Goal: Task Accomplishment & Management: Complete application form

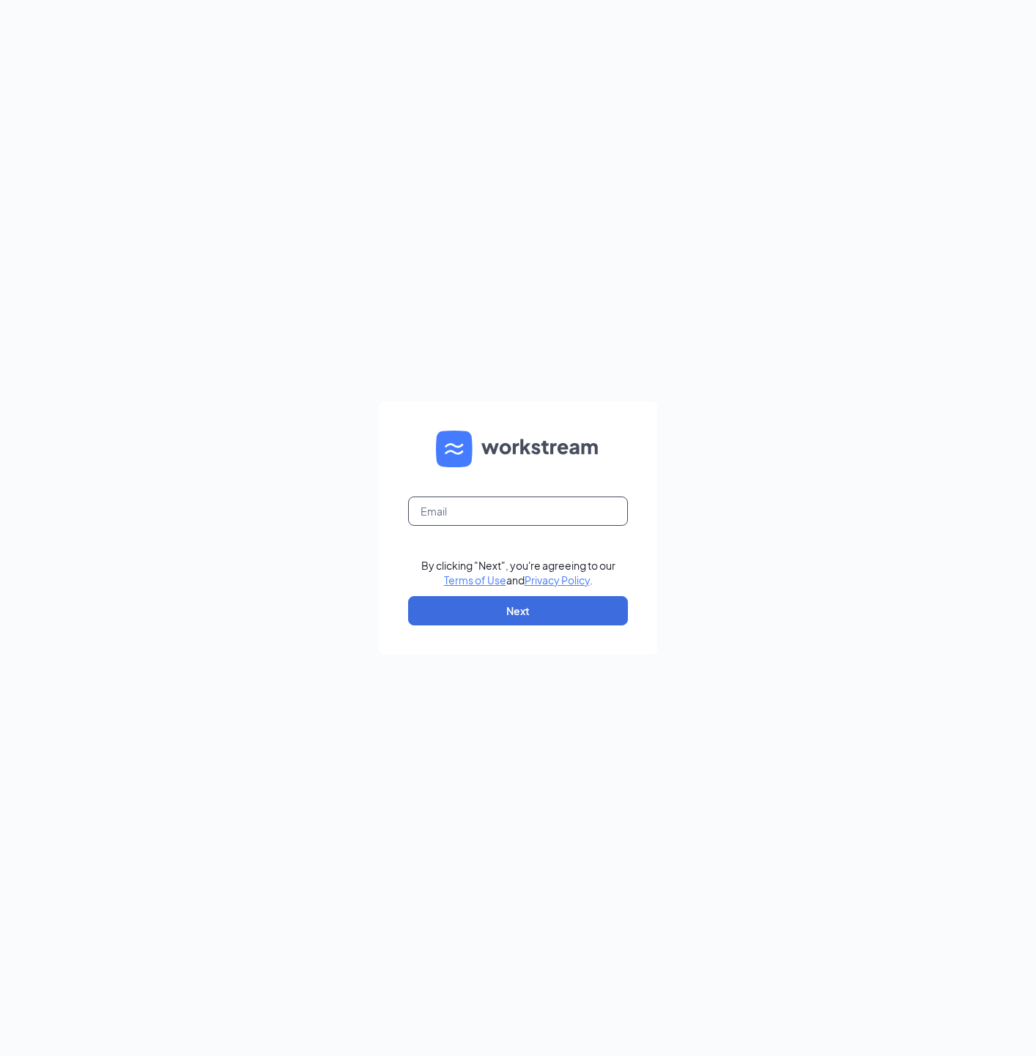
click at [458, 517] on input "text" at bounding box center [518, 511] width 220 height 29
type input "joshua+demo@workstream.is"
click at [568, 611] on button "Next" at bounding box center [518, 610] width 220 height 29
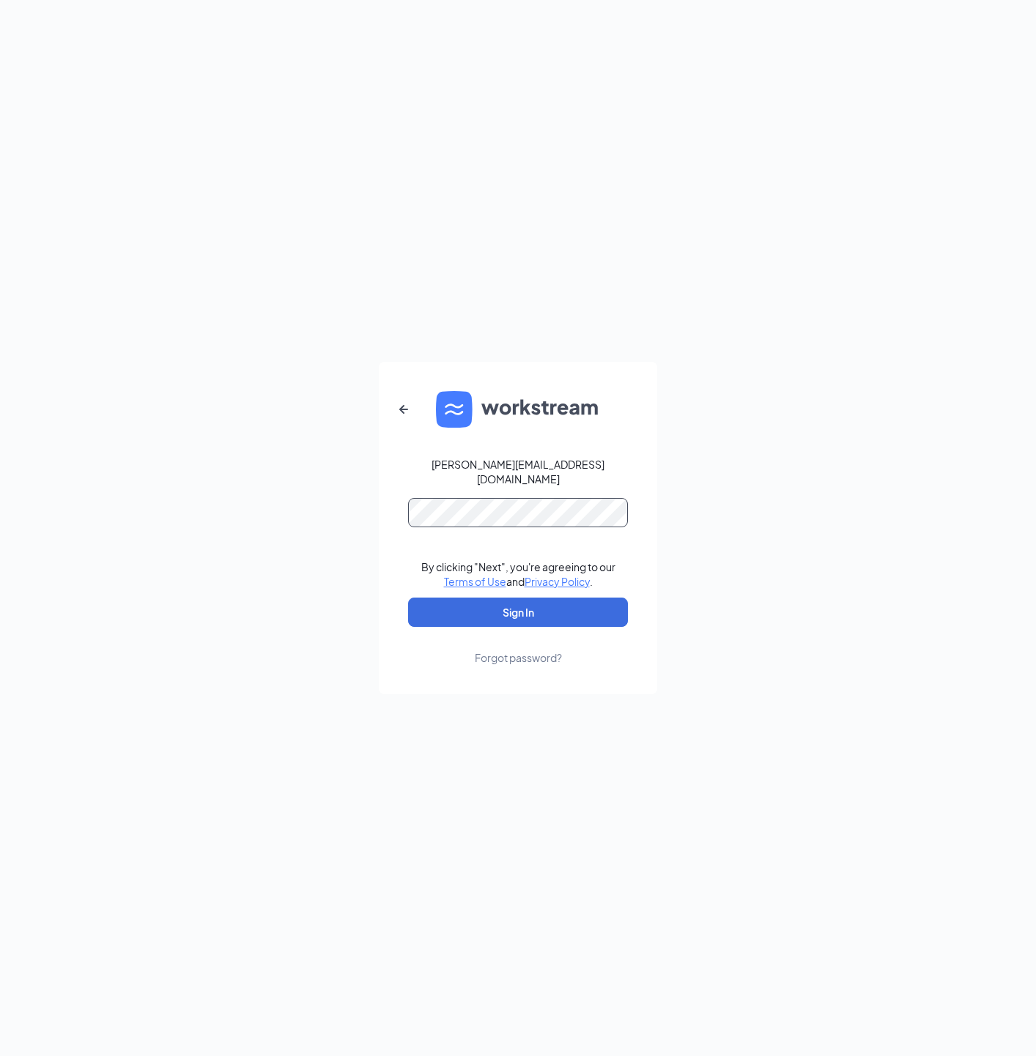
click at [408, 598] on button "Sign In" at bounding box center [518, 612] width 220 height 29
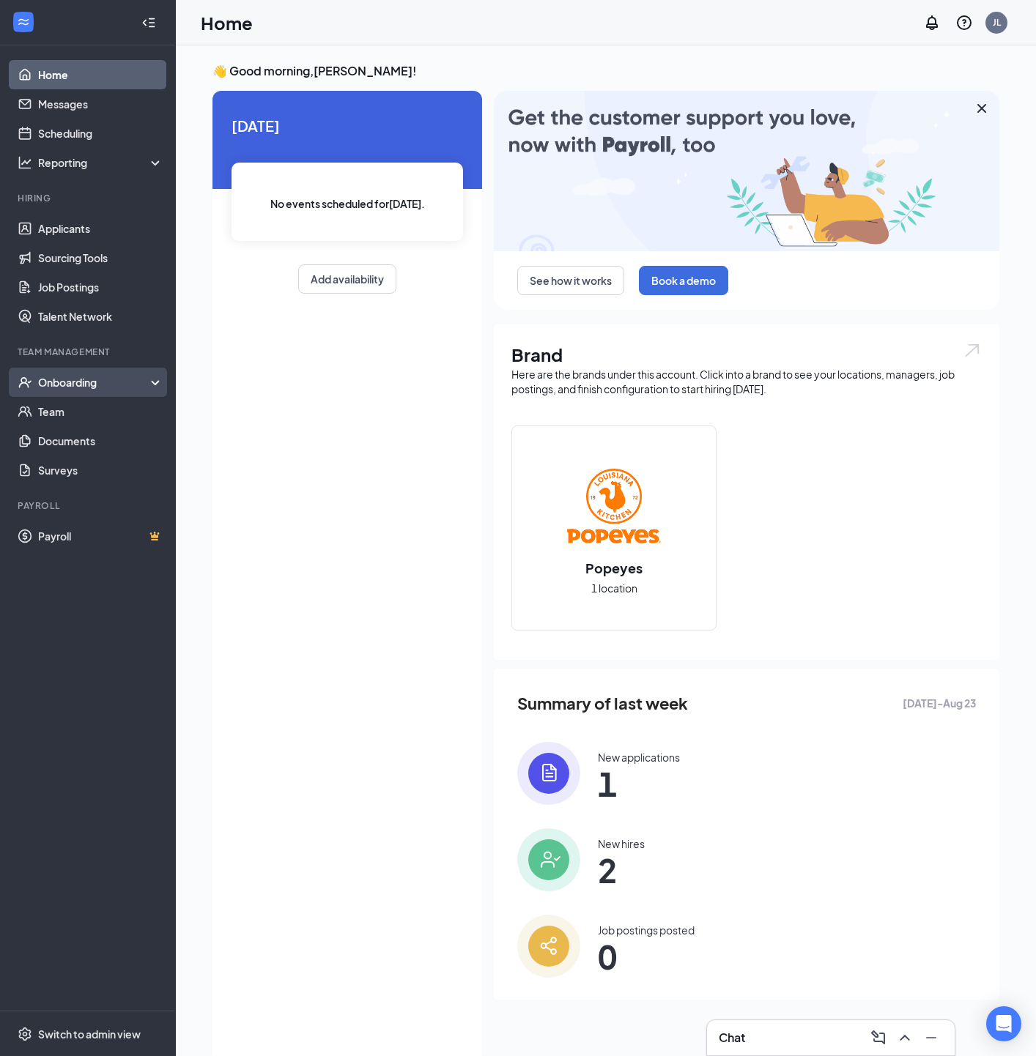
drag, startPoint x: 80, startPoint y: 384, endPoint x: 79, endPoint y: 393, distance: 8.8
click at [80, 384] on div "Onboarding" at bounding box center [94, 382] width 113 height 15
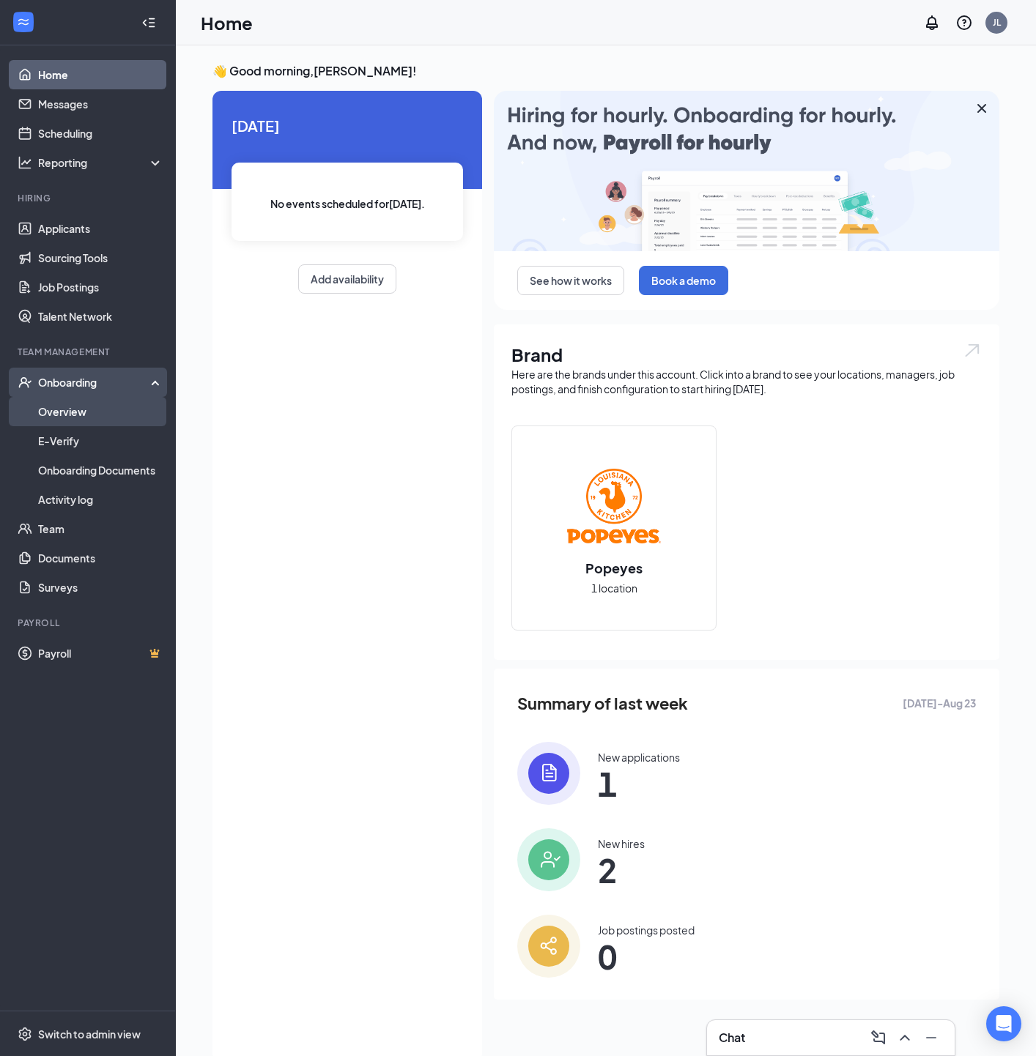
click at [79, 405] on link "Overview" at bounding box center [100, 411] width 125 height 29
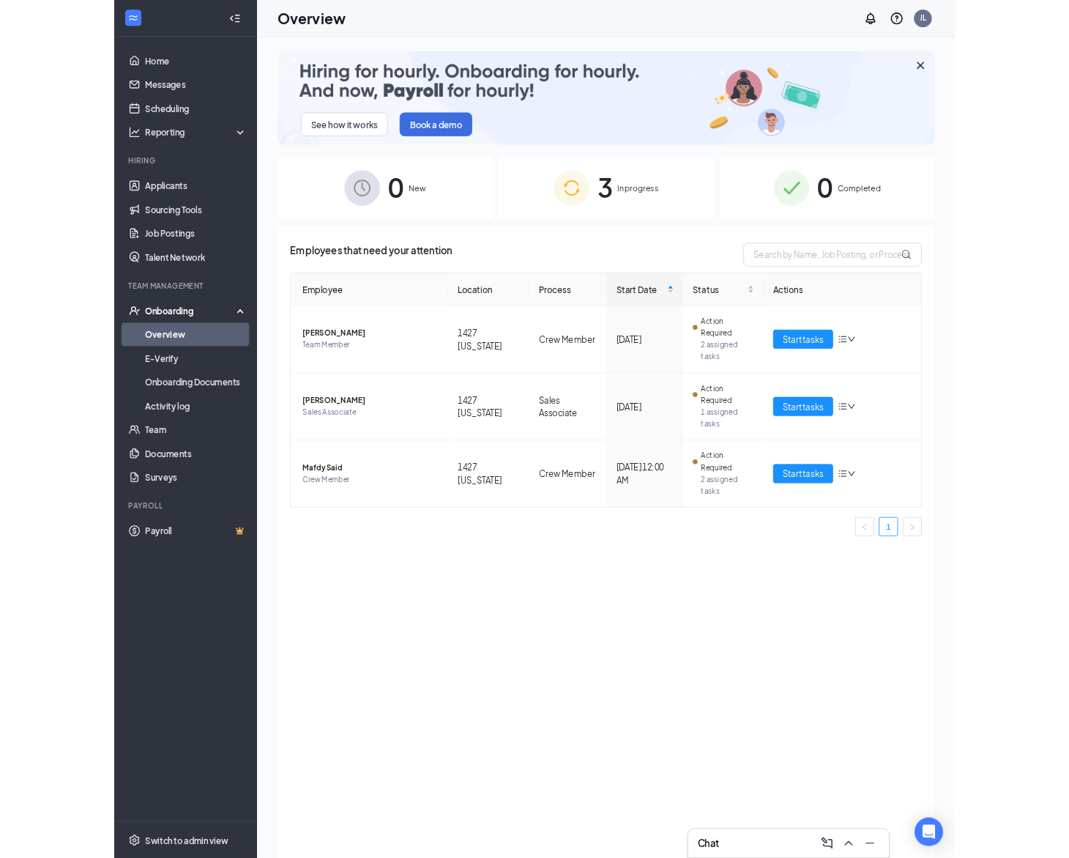
scroll to position [6, 0]
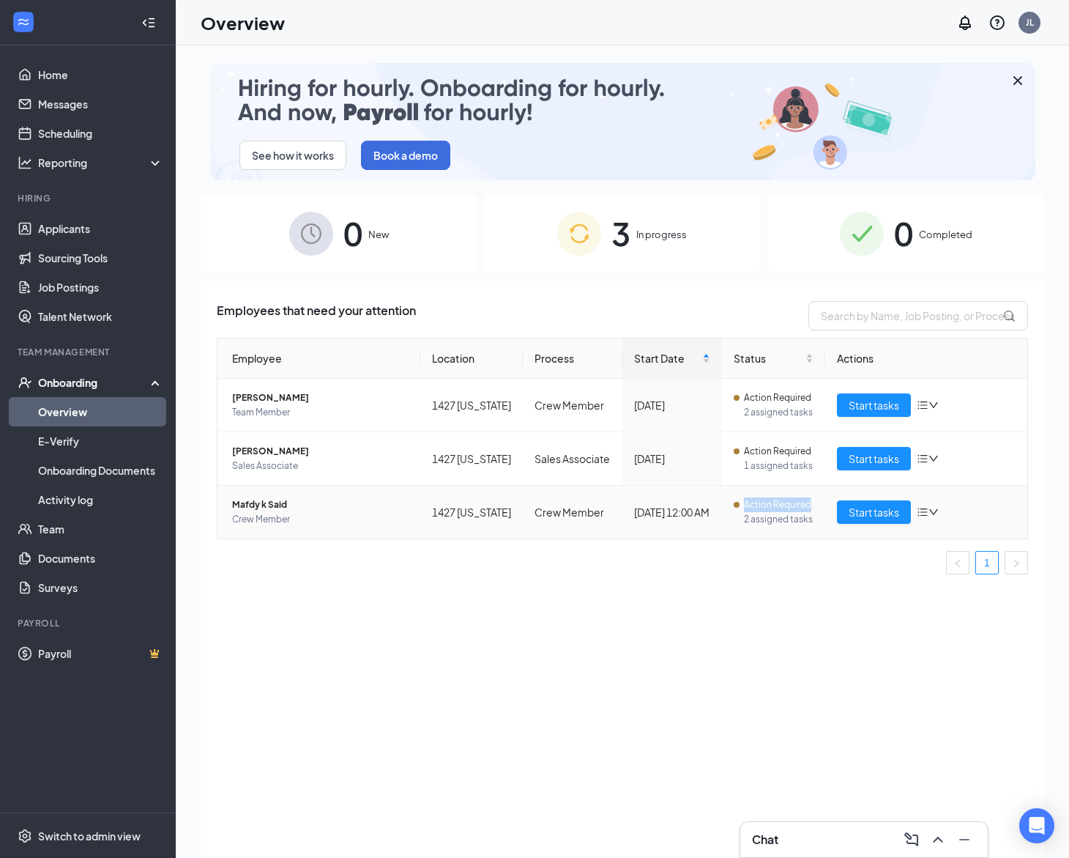
drag, startPoint x: 816, startPoint y: 535, endPoint x: 735, endPoint y: 587, distance: 96.9
click at [731, 531] on td "Action Required 2 assigned tasks" at bounding box center [773, 512] width 103 height 53
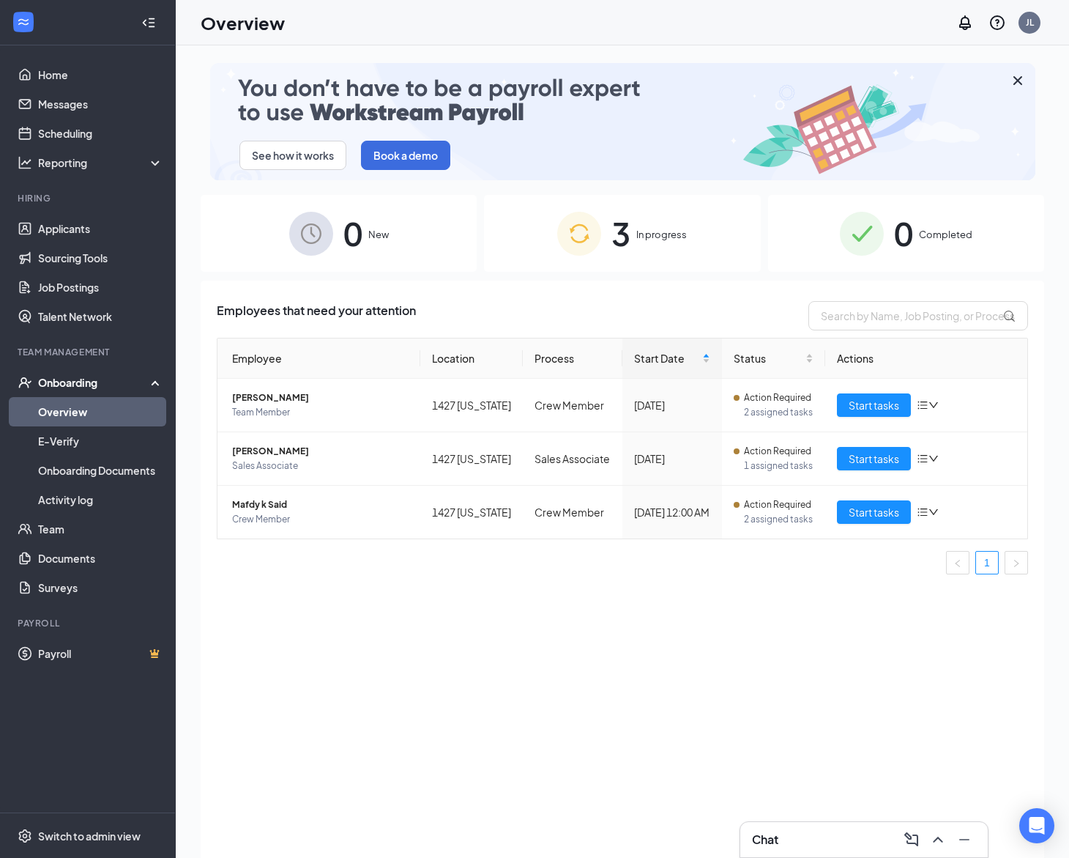
click at [754, 586] on div "Employee Location Process Start Date Status Actions [PERSON_NAME] Team Member 1…" at bounding box center [622, 462] width 811 height 248
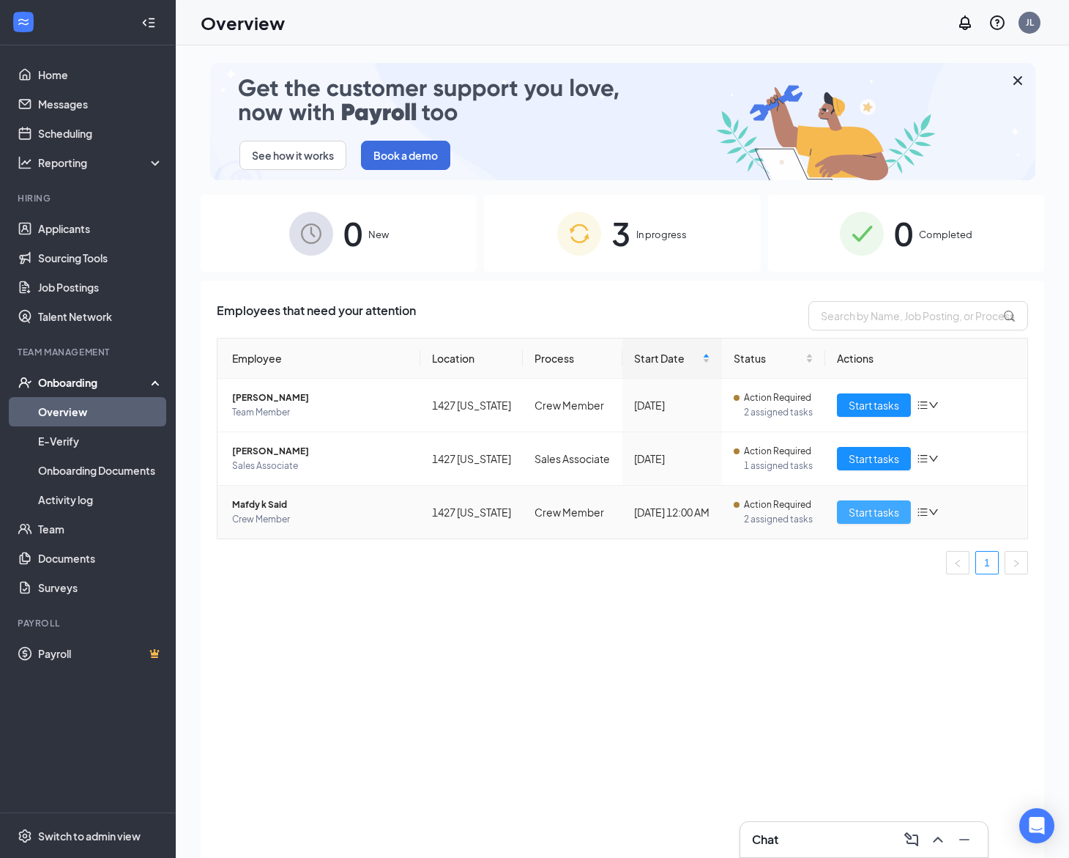
click at [857, 520] on span "Start tasks" at bounding box center [874, 512] width 51 height 16
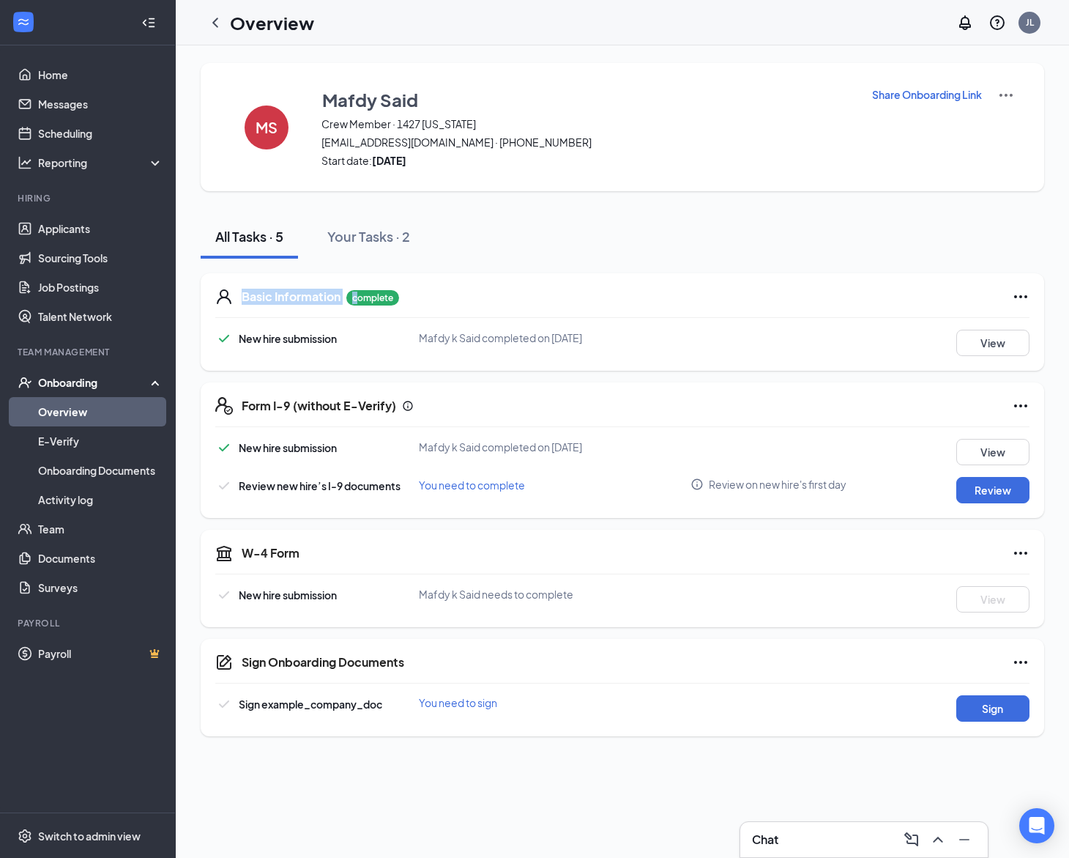
drag, startPoint x: 208, startPoint y: 302, endPoint x: 528, endPoint y: 228, distance: 328.5
click at [360, 300] on div "Basic Information complete New hire submission Mafdy k Said completed on [DATE]…" at bounding box center [623, 321] width 844 height 97
click at [539, 224] on div "All Tasks · 5 Your Tasks · 2" at bounding box center [623, 237] width 844 height 44
drag, startPoint x: 226, startPoint y: 565, endPoint x: 289, endPoint y: 560, distance: 63.2
click at [340, 562] on div "W-4 Form New hire submission Mafdy k Said needs to complete View" at bounding box center [623, 577] width 844 height 97
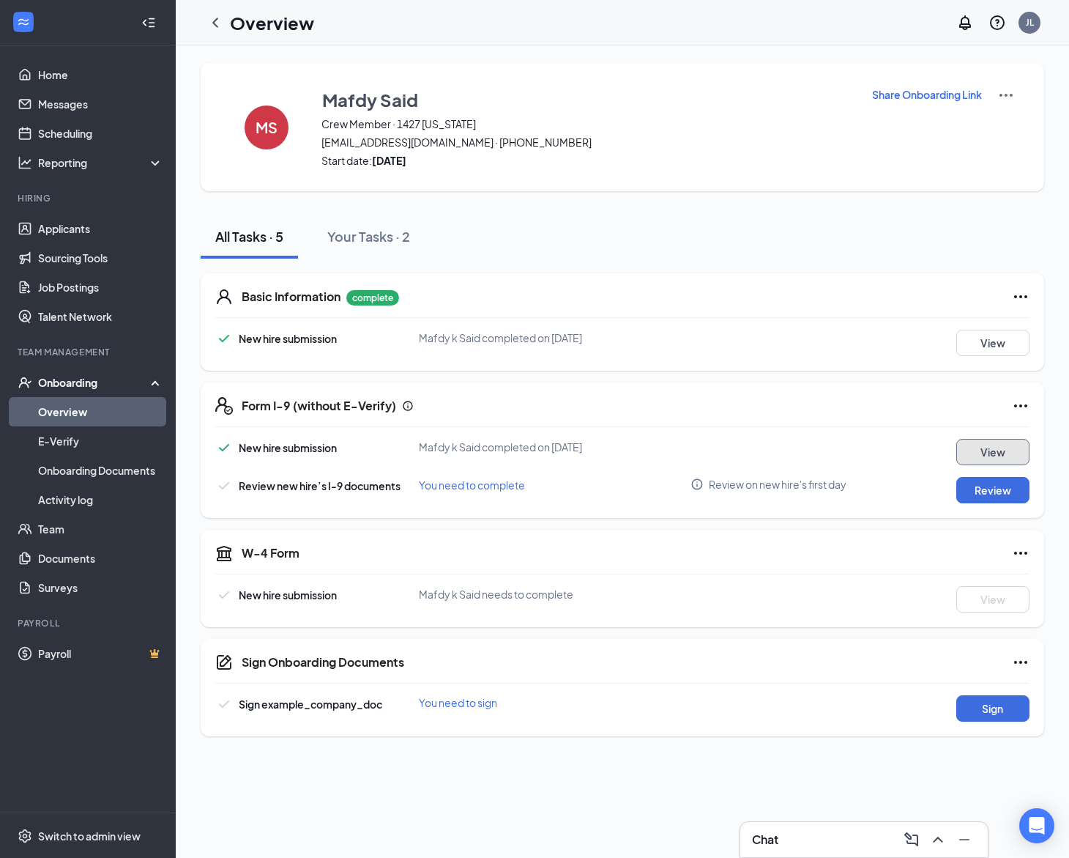
click at [981, 458] on button "View" at bounding box center [992, 452] width 73 height 26
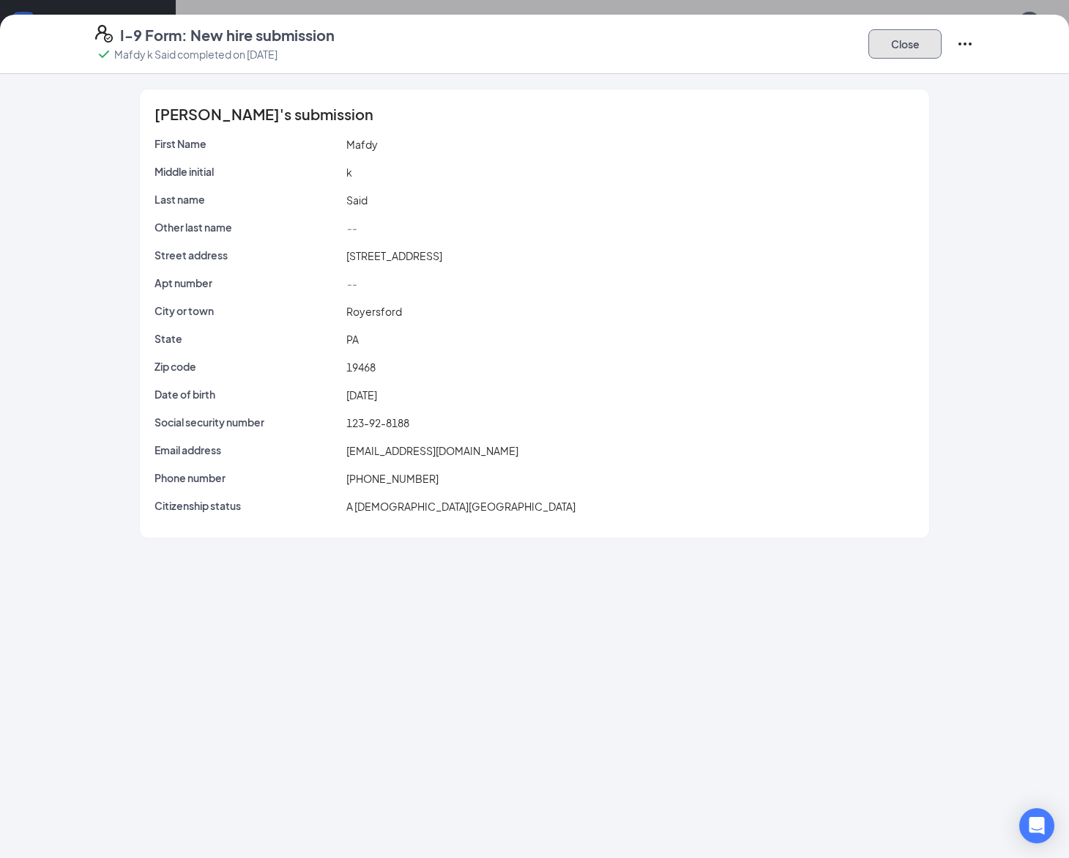
click at [894, 45] on button "Close" at bounding box center [905, 43] width 73 height 29
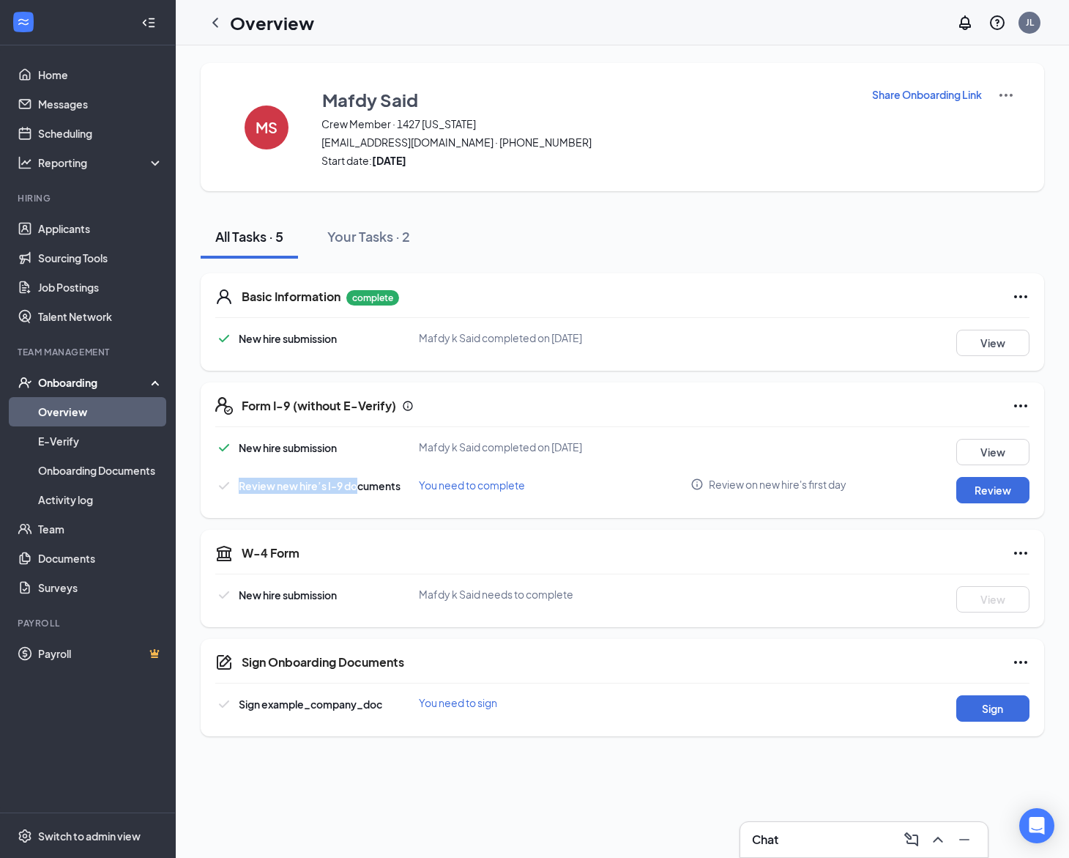
drag, startPoint x: 234, startPoint y: 493, endPoint x: 355, endPoint y: 489, distance: 121.6
click at [355, 489] on div "Review new hire’s I-9 documents" at bounding box center [307, 486] width 185 height 18
click at [982, 495] on button "Review" at bounding box center [992, 490] width 73 height 26
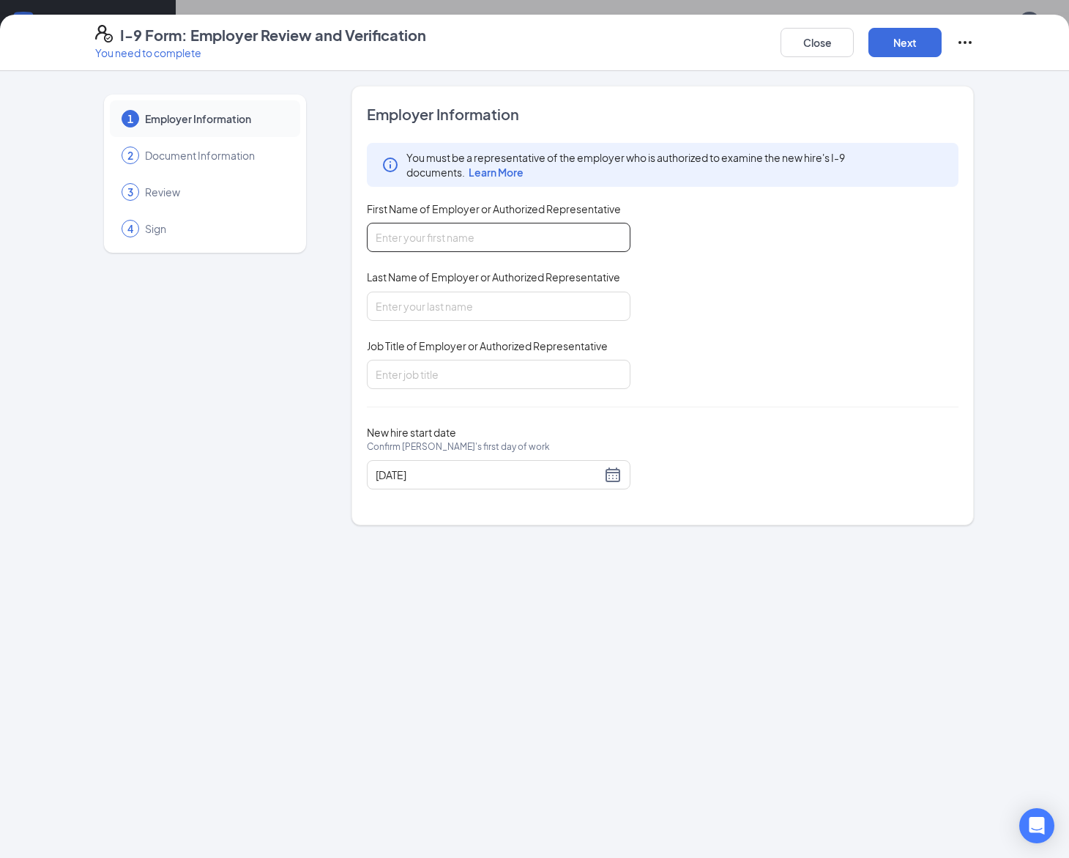
click at [504, 242] on input "First Name of Employer or Authorized Representative" at bounding box center [499, 237] width 264 height 29
type input "[PERSON_NAME]"
type input "Lu"
click at [458, 367] on input "Job Title of Employer or Authorized Representative" at bounding box center [499, 374] width 264 height 29
type input "District Manager"
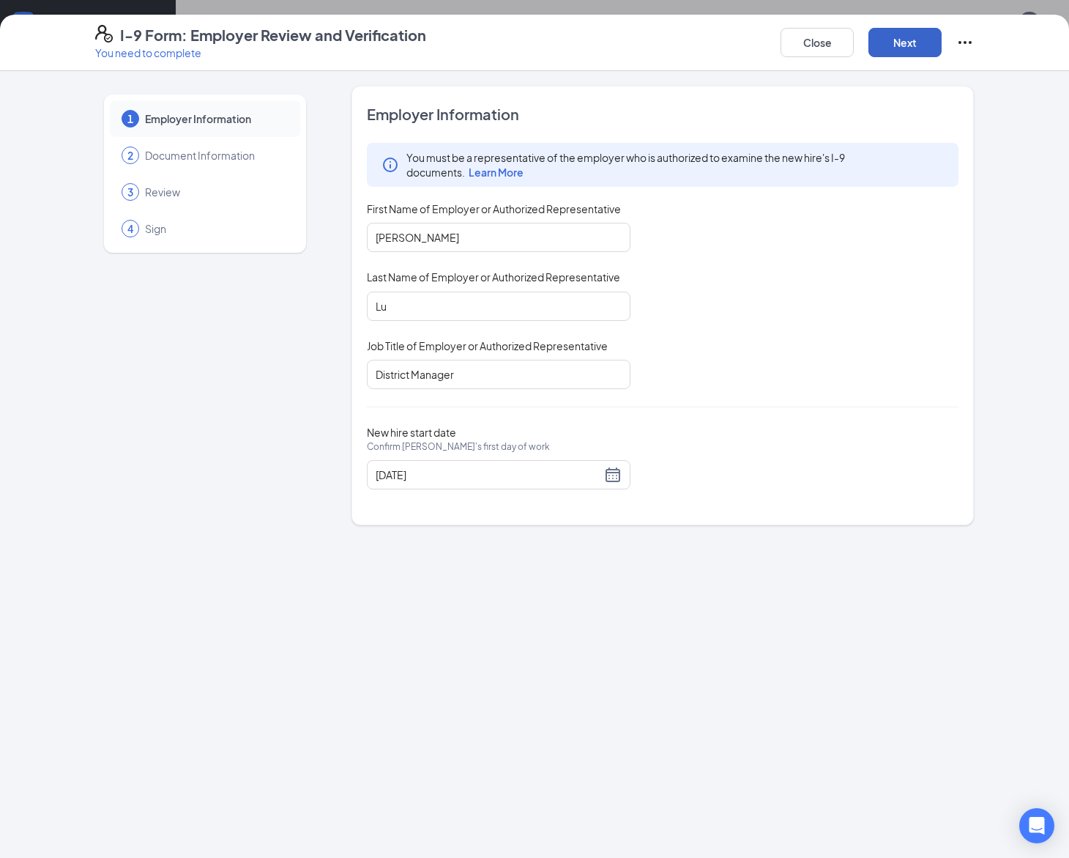
click at [901, 51] on button "Next" at bounding box center [905, 42] width 73 height 29
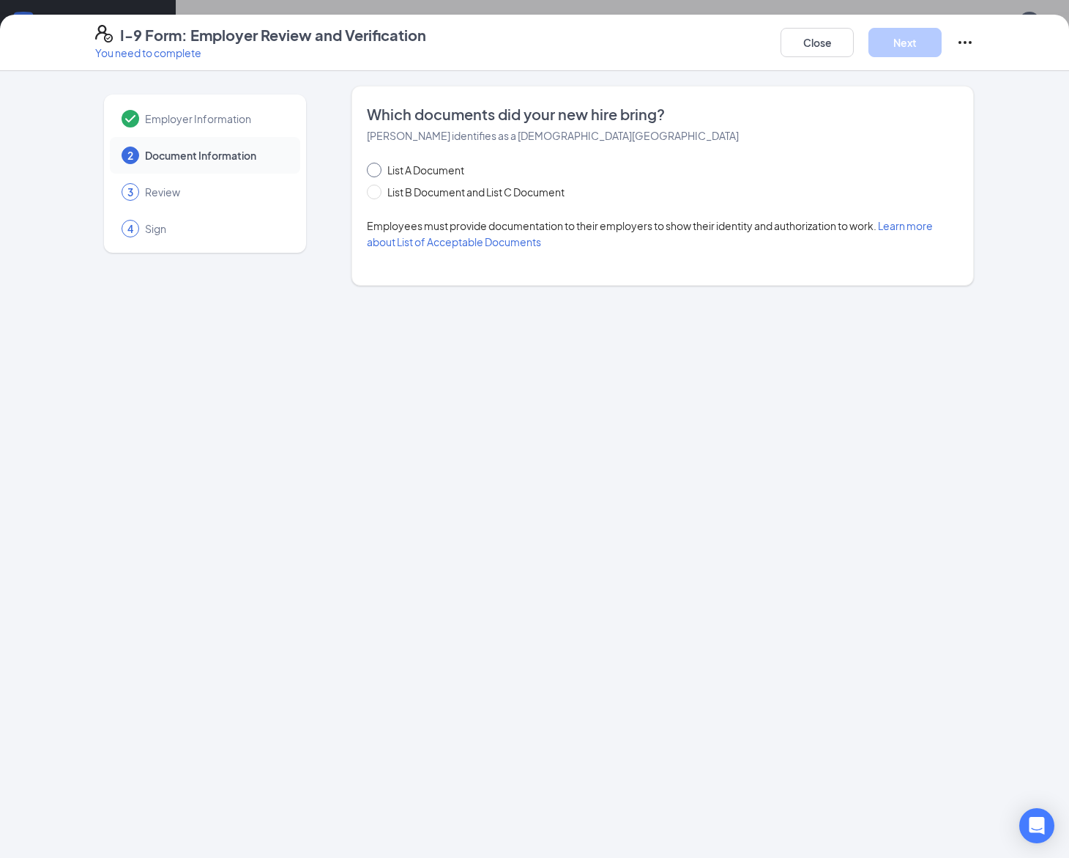
click at [375, 171] on input "List A Document" at bounding box center [372, 168] width 10 height 10
radio input "true"
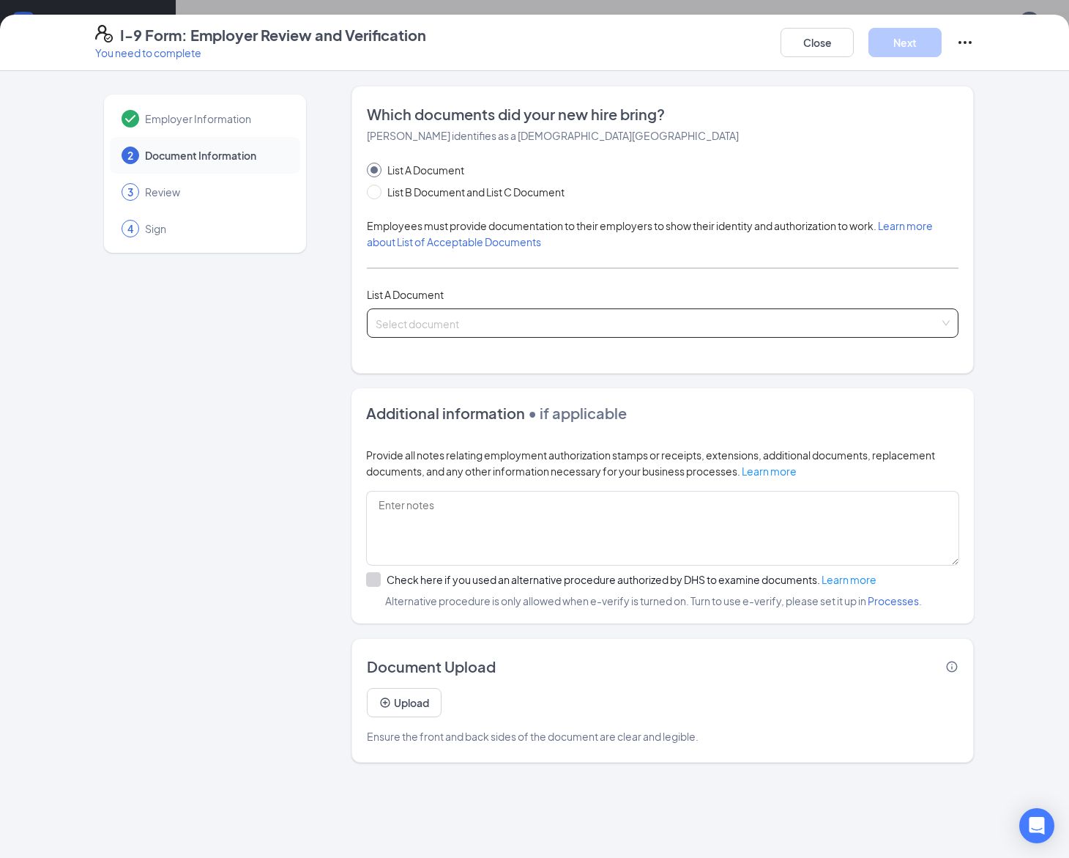
click at [442, 325] on input "search" at bounding box center [658, 320] width 564 height 22
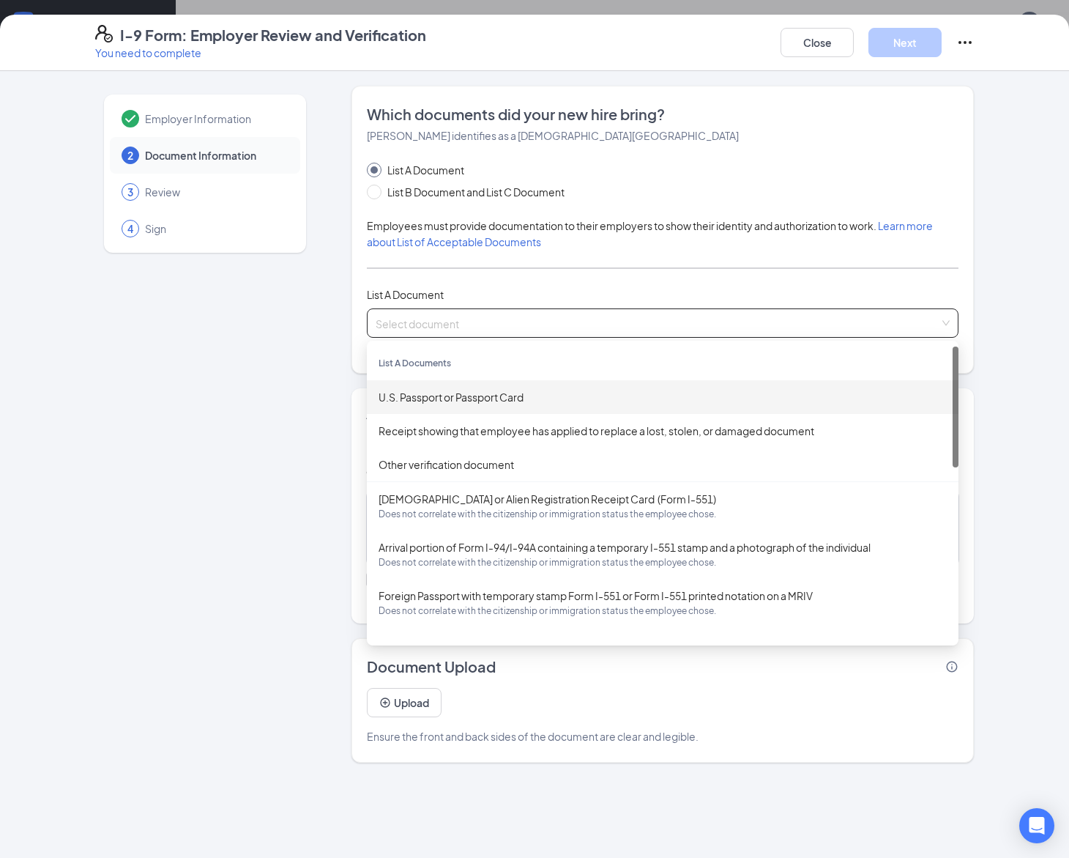
click at [513, 398] on div "U.S. Passport or Passport Card" at bounding box center [663, 397] width 568 height 16
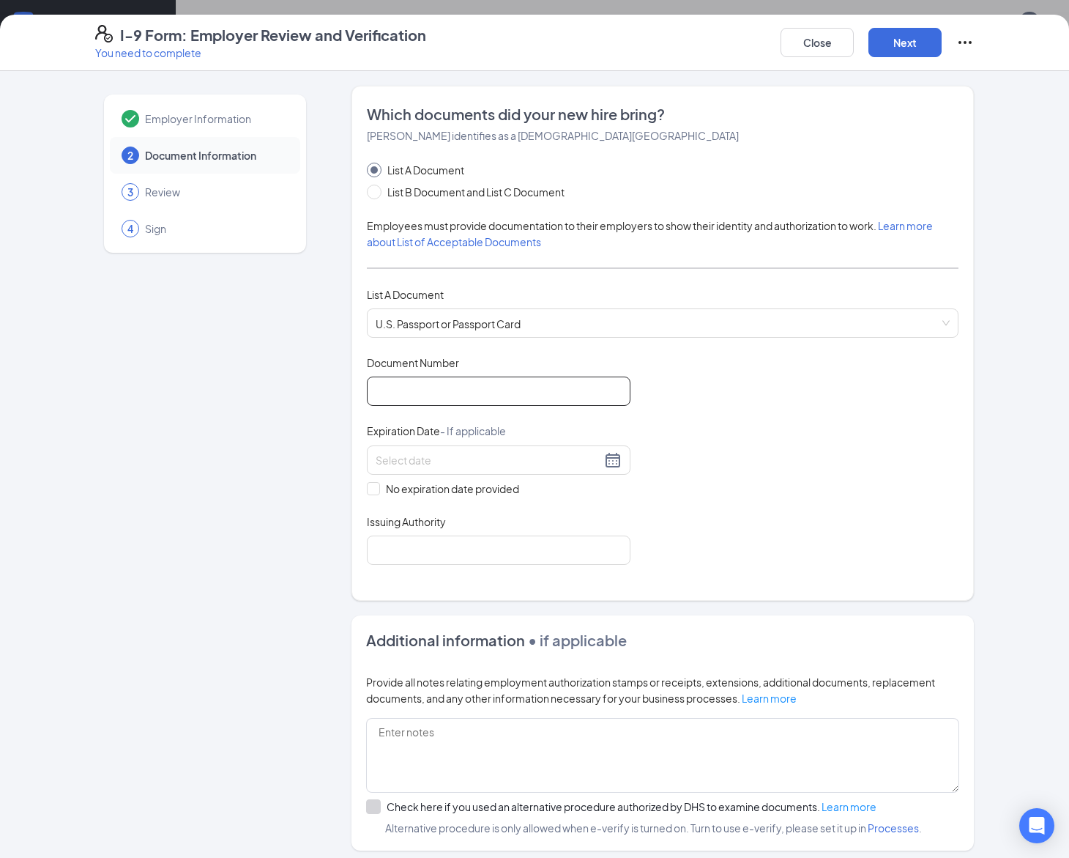
click at [461, 390] on input "Document Number" at bounding box center [499, 390] width 264 height 29
type input "123456789"
click at [450, 457] on input at bounding box center [489, 460] width 226 height 16
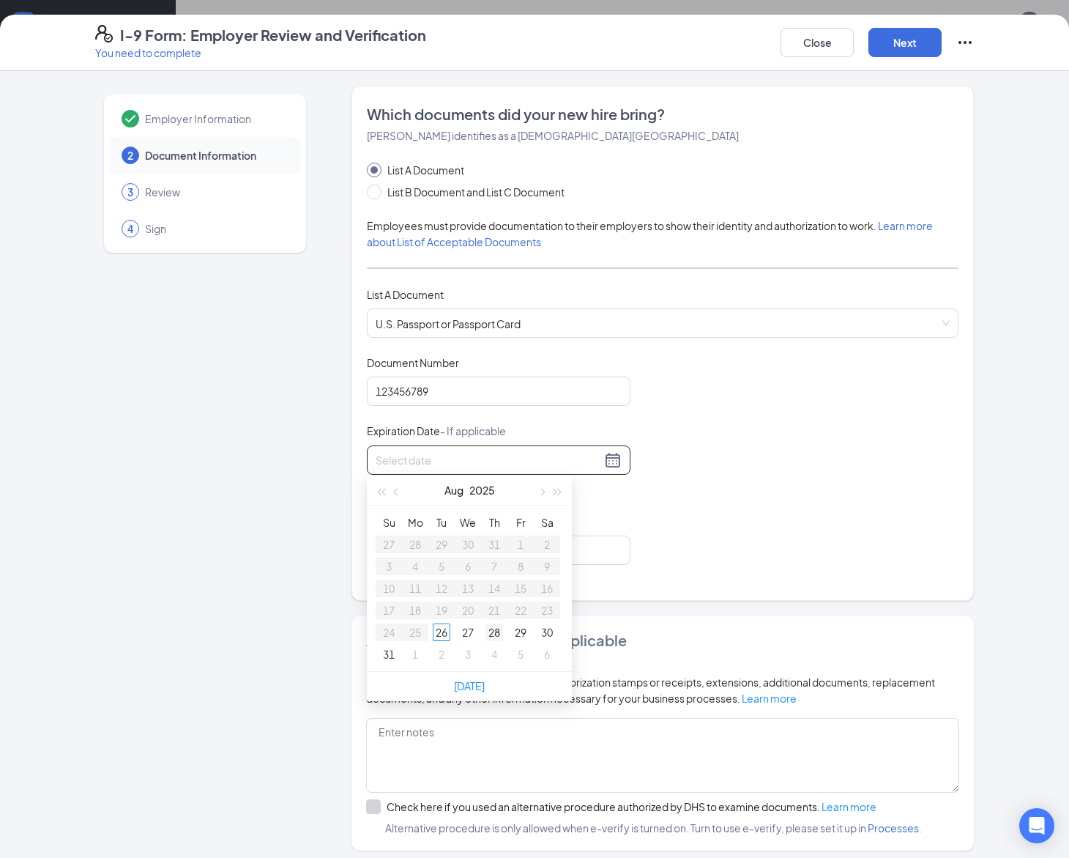
type input "[DATE]"
click at [392, 658] on div "31" at bounding box center [389, 654] width 18 height 18
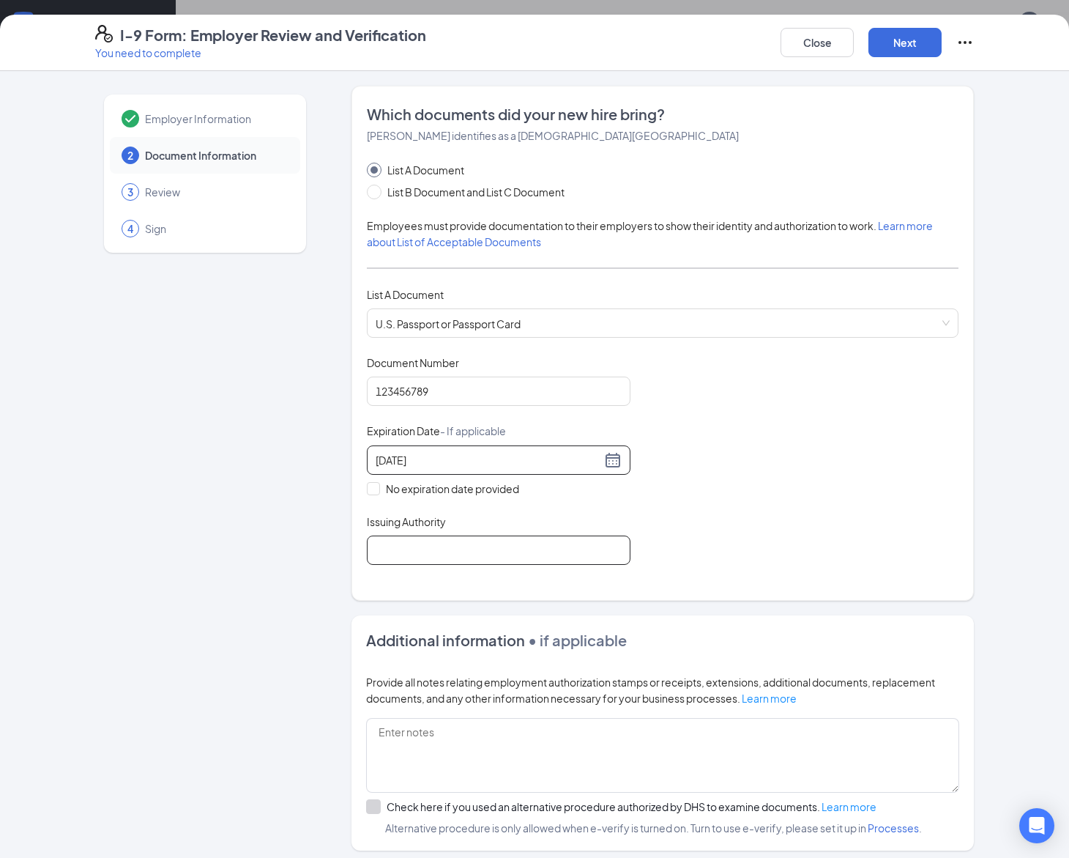
click at [432, 554] on input "Issuing Authority" at bounding box center [499, 549] width 264 height 29
type input "[GEOGRAPHIC_DATA]"
click at [811, 508] on div "Document Title U.S. Passport or Passport Card Document Number [PASSPORT] Expira…" at bounding box center [663, 459] width 592 height 209
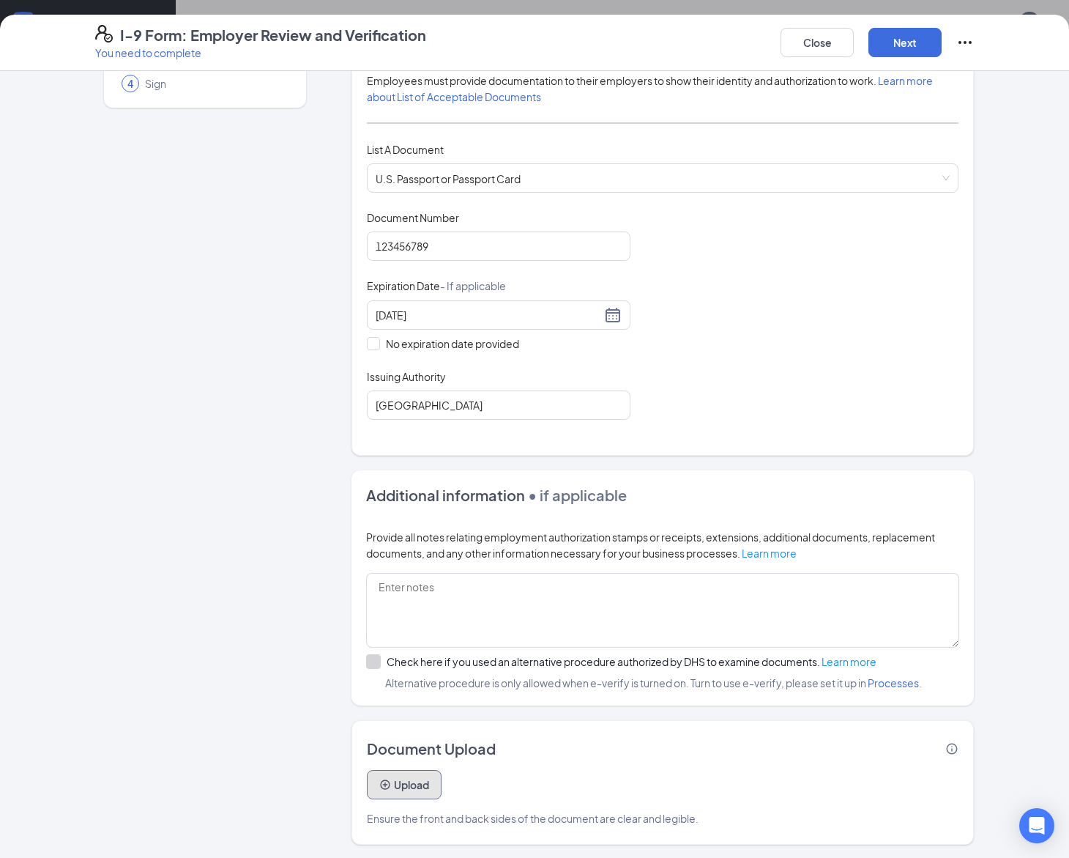
click at [415, 790] on button "Upload" at bounding box center [404, 784] width 75 height 29
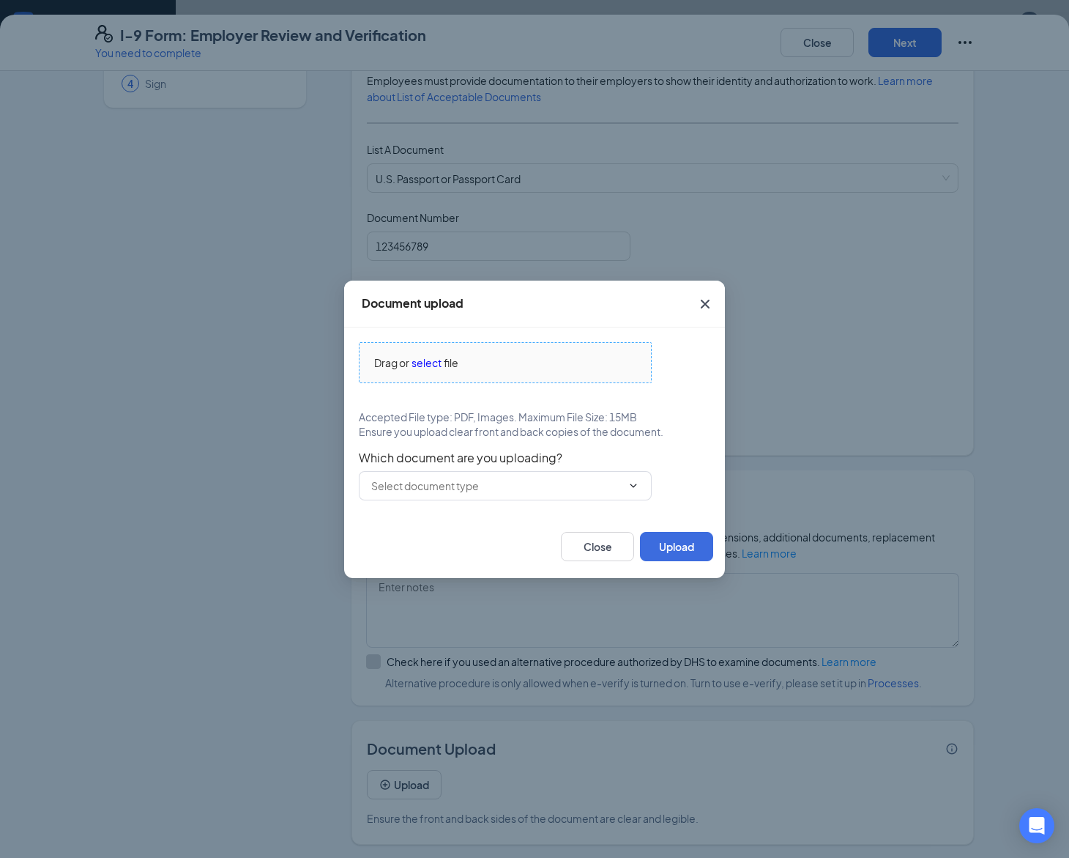
click at [429, 368] on span "select" at bounding box center [427, 362] width 30 height 16
click at [581, 549] on button "Close" at bounding box center [597, 546] width 73 height 29
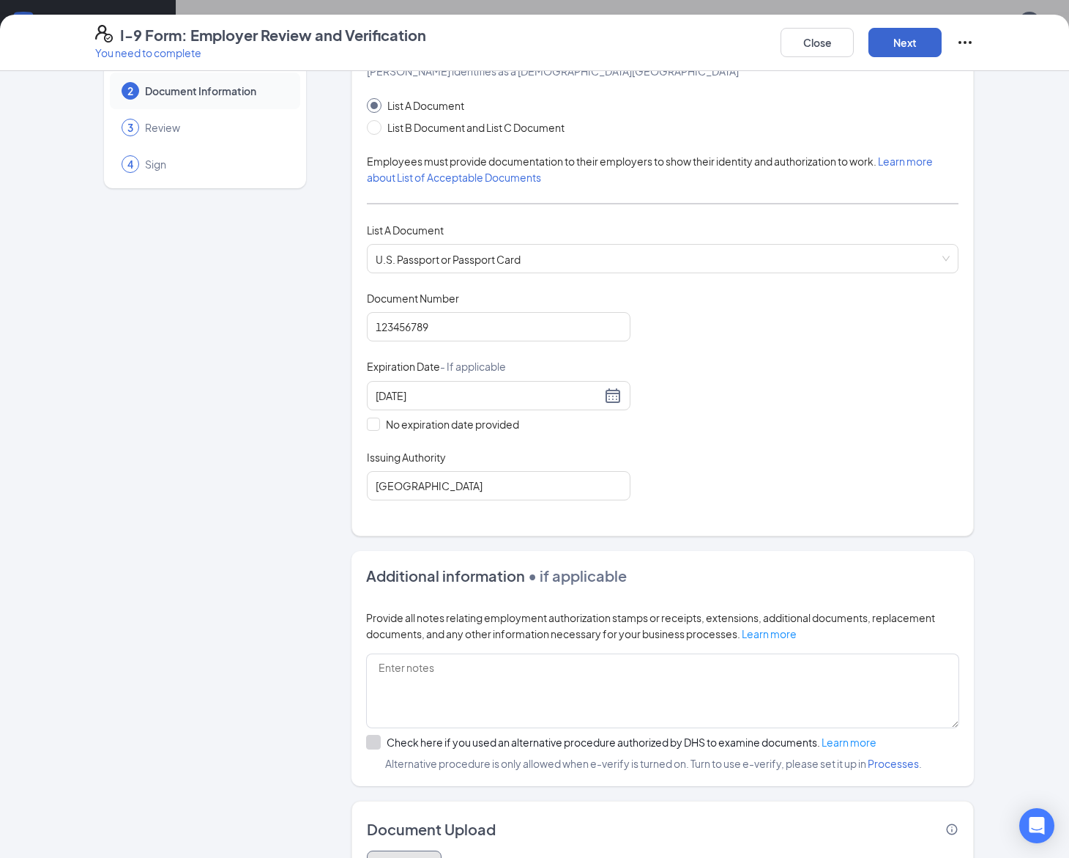
scroll to position [63, 0]
drag, startPoint x: 901, startPoint y: 50, endPoint x: 904, endPoint y: 61, distance: 11.6
click at [902, 54] on button "Next" at bounding box center [905, 42] width 73 height 29
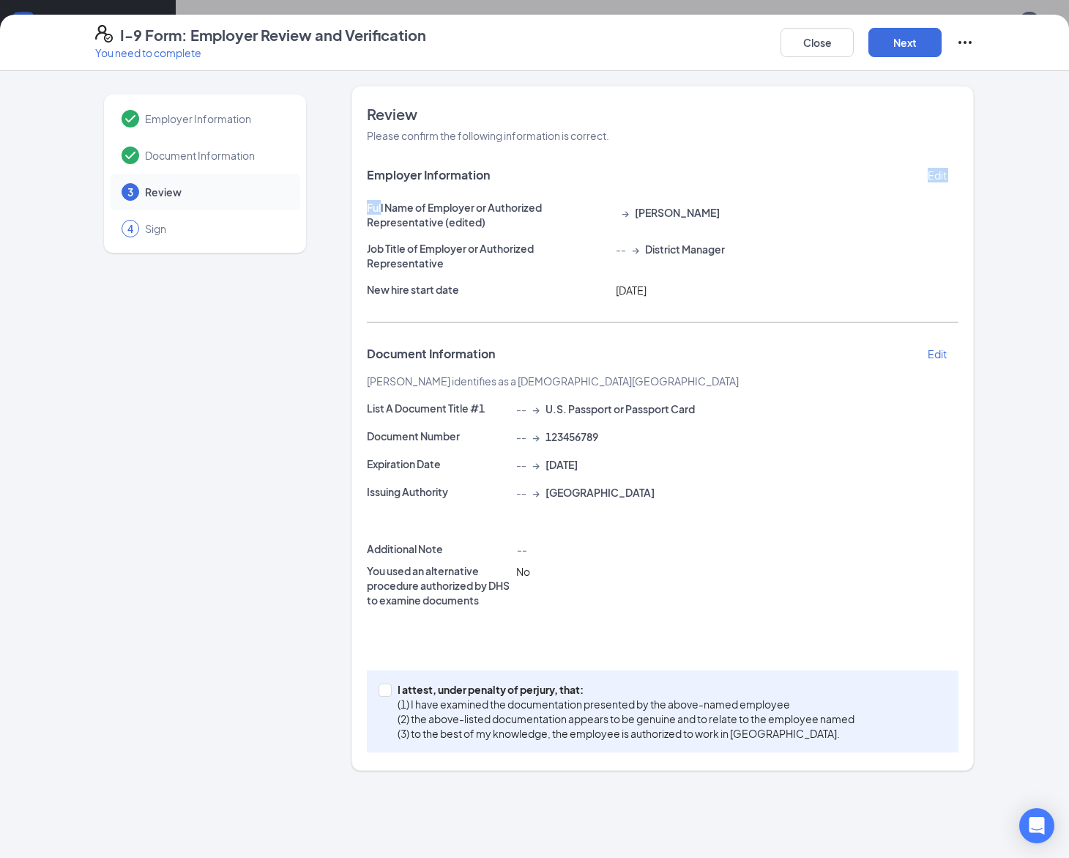
drag, startPoint x: 384, startPoint y: 198, endPoint x: 395, endPoint y: 188, distance: 14.5
click at [393, 187] on div "Employer Information Edit Full Name of Employer or Authorized Representative (e…" at bounding box center [663, 405] width 592 height 486
drag, startPoint x: 406, startPoint y: 209, endPoint x: 432, endPoint y: 207, distance: 26.5
click at [424, 214] on p "Full Name of Employer or Authorized Representative (edited)" at bounding box center [488, 214] width 243 height 29
drag, startPoint x: 380, startPoint y: 151, endPoint x: 608, endPoint y: 234, distance: 242.3
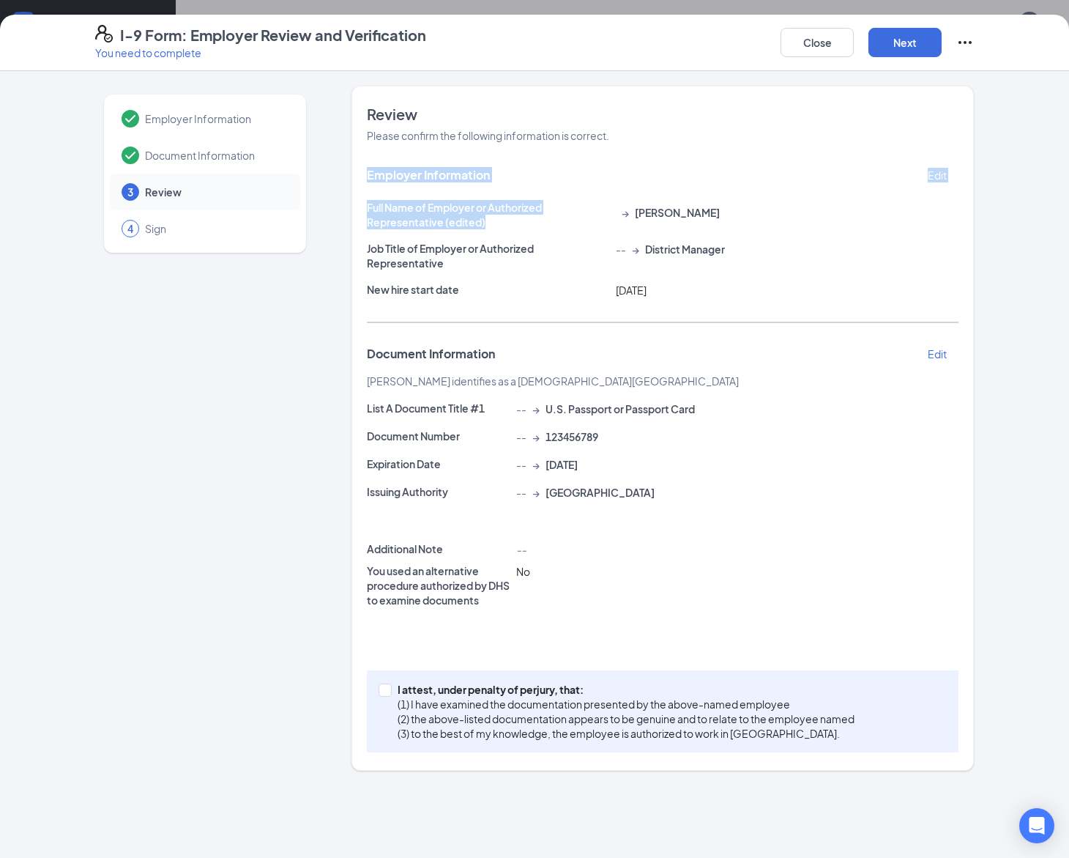
click at [608, 234] on div "Review Please confirm the following information is correct. Employer Informatio…" at bounding box center [663, 428] width 592 height 648
click at [608, 234] on div "Full Name of Employer or Authorized Representative (edited) → [PERSON_NAME]" at bounding box center [663, 217] width 592 height 35
drag, startPoint x: 710, startPoint y: 401, endPoint x: 600, endPoint y: 415, distance: 110.6
click at [600, 415] on div "-- → U.S. Passport or Passport Card" at bounding box center [737, 409] width 448 height 16
click at [600, 415] on span "U.S. Passport or Passport Card" at bounding box center [620, 408] width 149 height 15
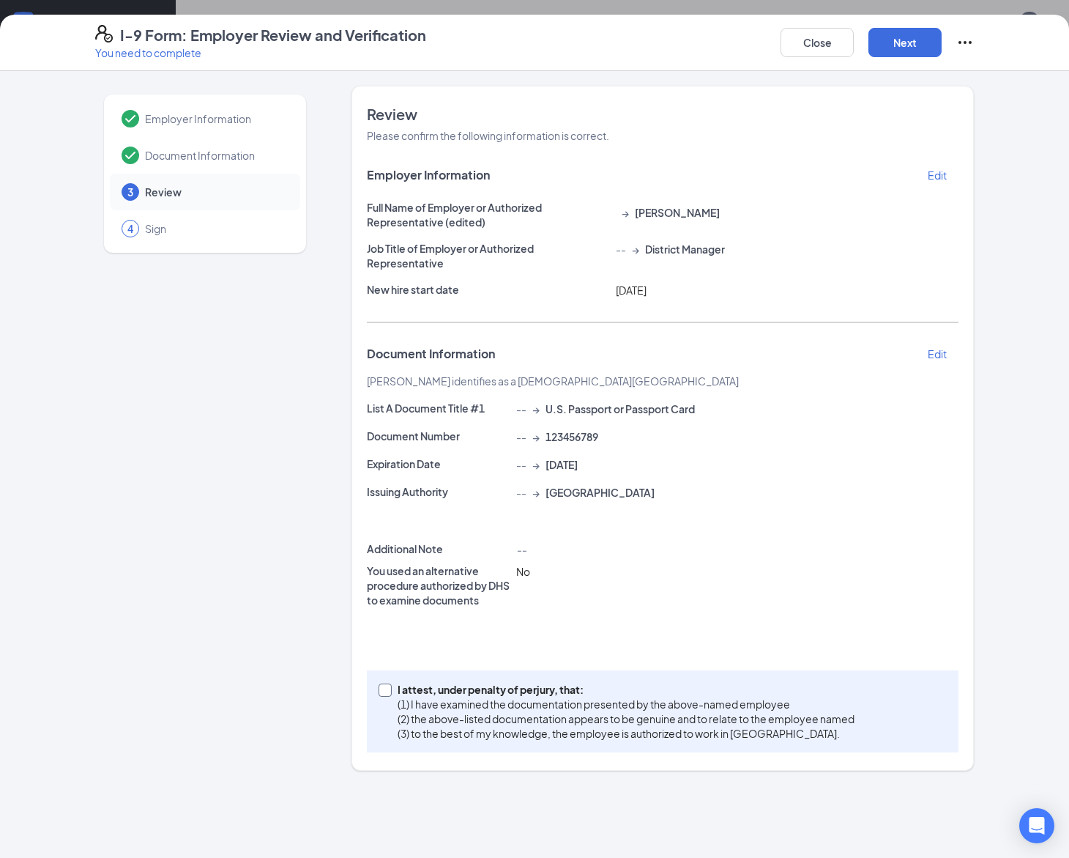
click at [385, 688] on input "I attest, under penalty of [PERSON_NAME], that: (1) I have examined the documen…" at bounding box center [384, 688] width 10 height 10
checkbox input "true"
click at [901, 42] on button "Next" at bounding box center [905, 42] width 73 height 29
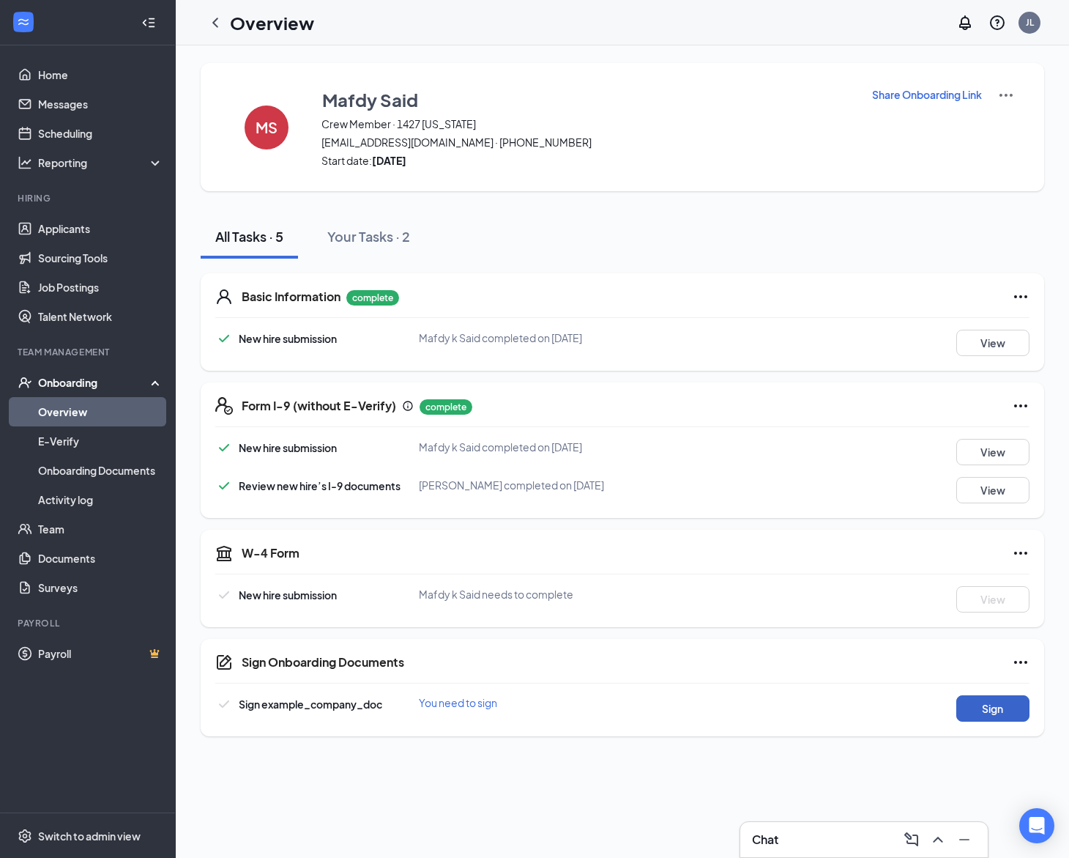
click at [975, 713] on button "Sign" at bounding box center [992, 708] width 73 height 26
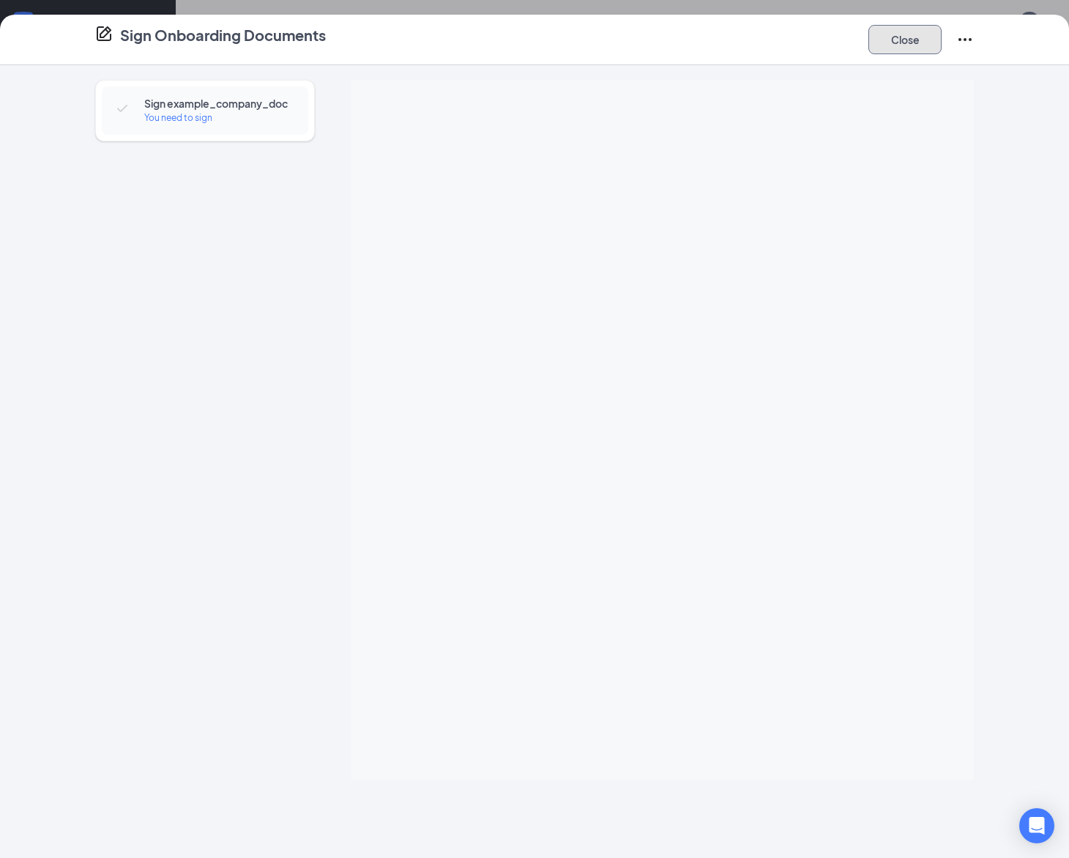
click at [899, 51] on button "Close" at bounding box center [905, 39] width 73 height 29
